Goal: Transaction & Acquisition: Purchase product/service

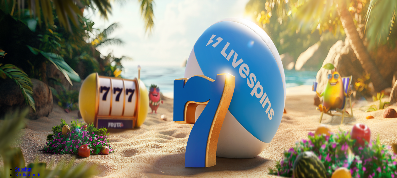
type input "***"
click at [33, 150] on span "Talleta ja pelaa" at bounding box center [19, 152] width 28 height 5
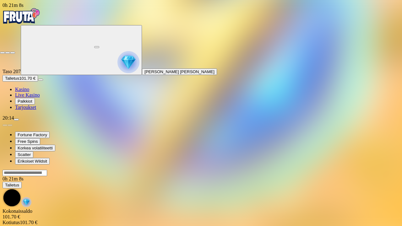
click at [13, 53] on span "fullscreen-exit icon" at bounding box center [13, 53] width 0 height 0
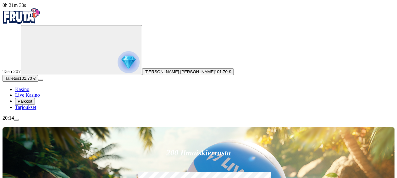
click at [35, 121] on div "20:14" at bounding box center [199, 118] width 392 height 6
click at [16, 120] on span "menu icon" at bounding box center [16, 120] width 0 height 0
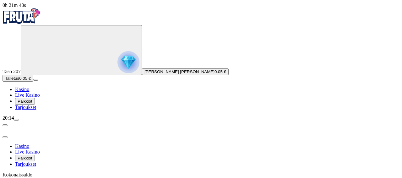
click at [40, 98] on link "Live Kasino" at bounding box center [27, 94] width 25 height 5
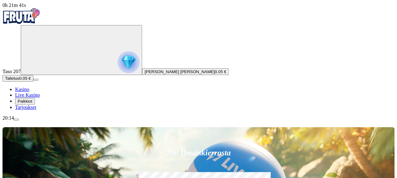
click at [40, 98] on link "Live Kasino" at bounding box center [27, 94] width 25 height 5
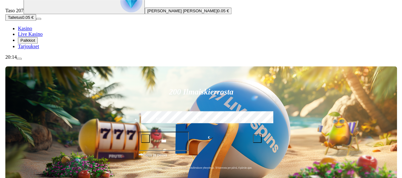
scroll to position [62, 0]
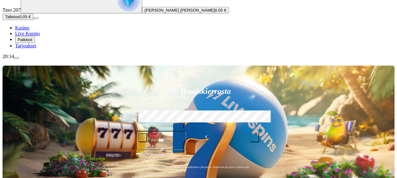
drag, startPoint x: 66, startPoint y: 62, endPoint x: 58, endPoint y: 95, distance: 34.1
click at [58, 49] on div "Taso 207 [PERSON_NAME] [PERSON_NAME] 0.05 € Talletus 0.05 € Kasino Live Kasino …" at bounding box center [199, 6] width 392 height 85
click at [27, 59] on div "20:14" at bounding box center [199, 57] width 392 height 6
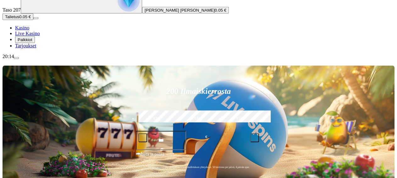
click at [19, 19] on span "Talletus" at bounding box center [12, 16] width 14 height 5
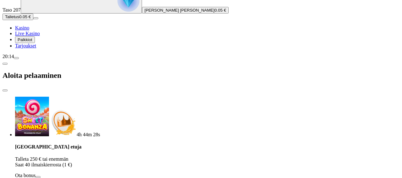
type input "***"
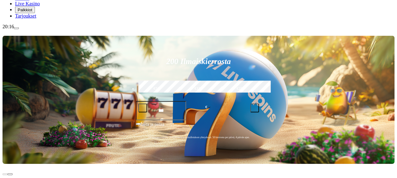
scroll to position [92, 0]
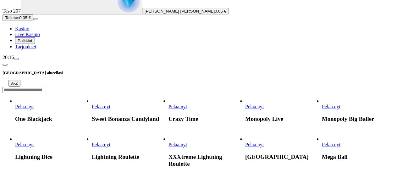
scroll to position [44, 0]
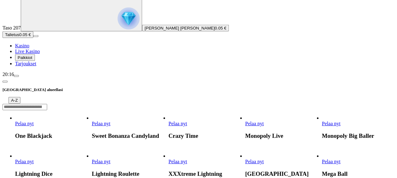
click at [5, 82] on span "chevron-left icon" at bounding box center [5, 82] width 0 height 0
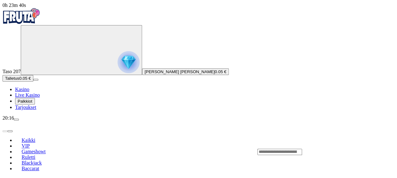
click at [38, 138] on span "Kaikki" at bounding box center [28, 140] width 19 height 5
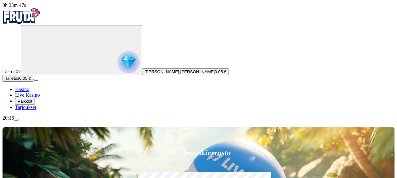
scroll to position [18, 0]
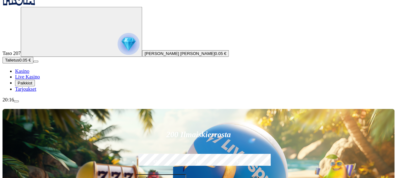
click at [29, 74] on span "Kasino" at bounding box center [22, 70] width 14 height 5
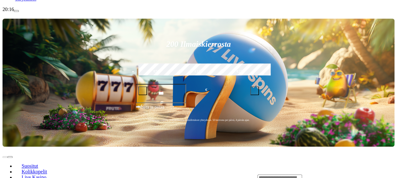
scroll to position [109, 0]
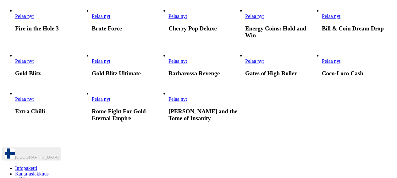
scroll to position [274, 0]
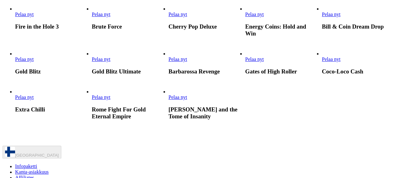
click at [110, 62] on span "Pelaa nyt" at bounding box center [101, 59] width 19 height 5
